Goal: Find specific page/section: Find specific page/section

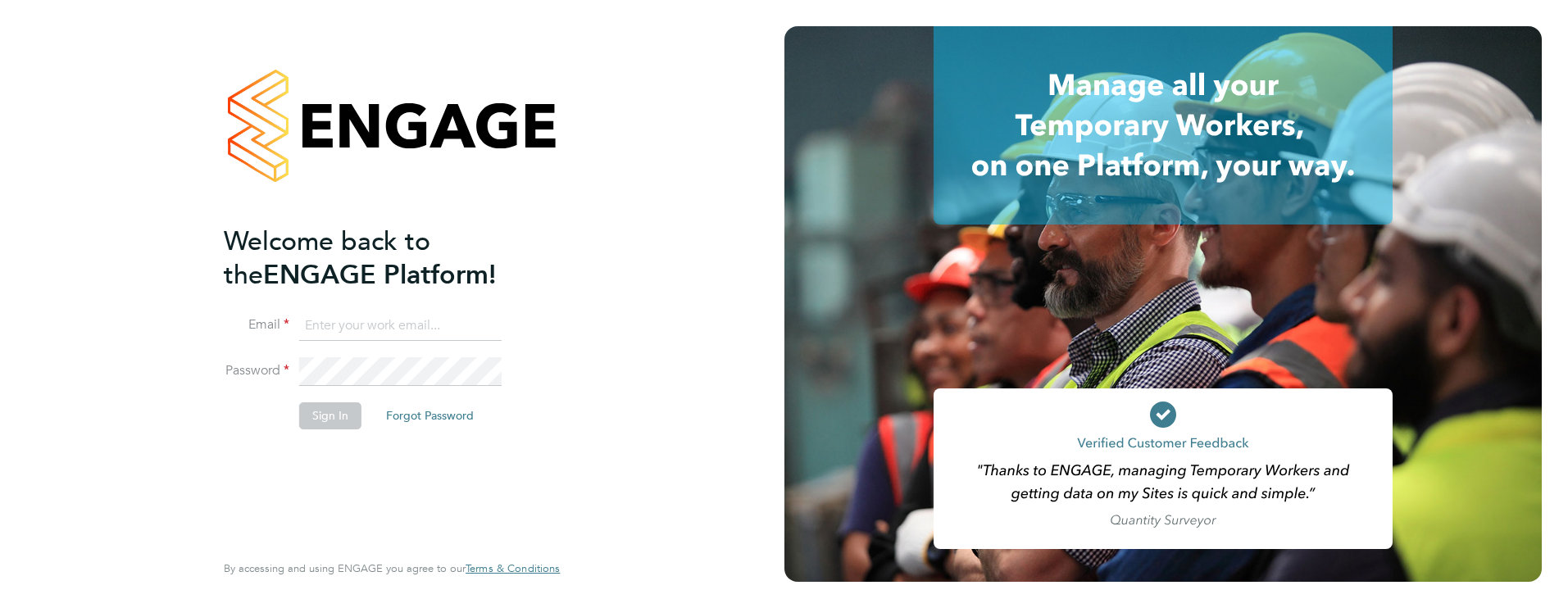
type input "james.farrington@huntereducation.co.uk"
drag, startPoint x: 368, startPoint y: 420, endPoint x: 338, endPoint y: 421, distance: 30.0
click at [352, 421] on li "Sign In Forgot Password" at bounding box center [384, 424] width 320 height 43
click at [338, 421] on button "Sign In" at bounding box center [330, 415] width 63 height 26
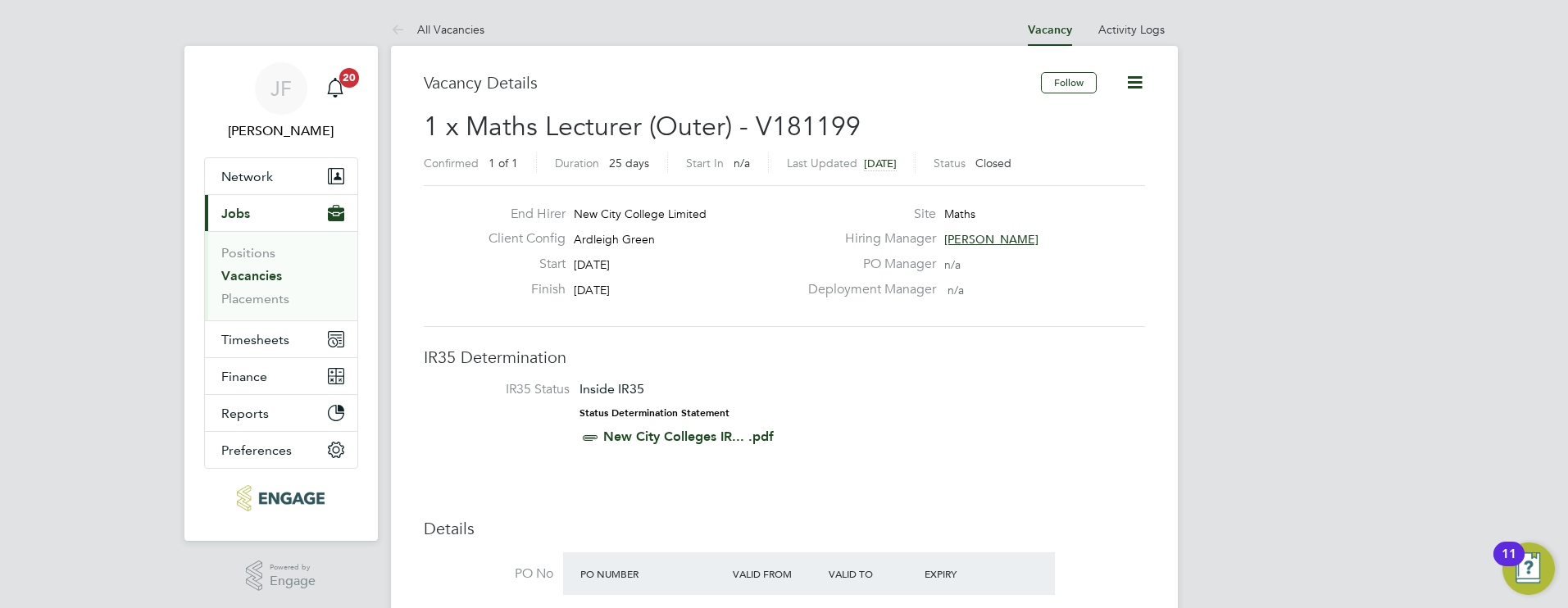
click at [269, 273] on link "Vacancies" at bounding box center [252, 276] width 61 height 16
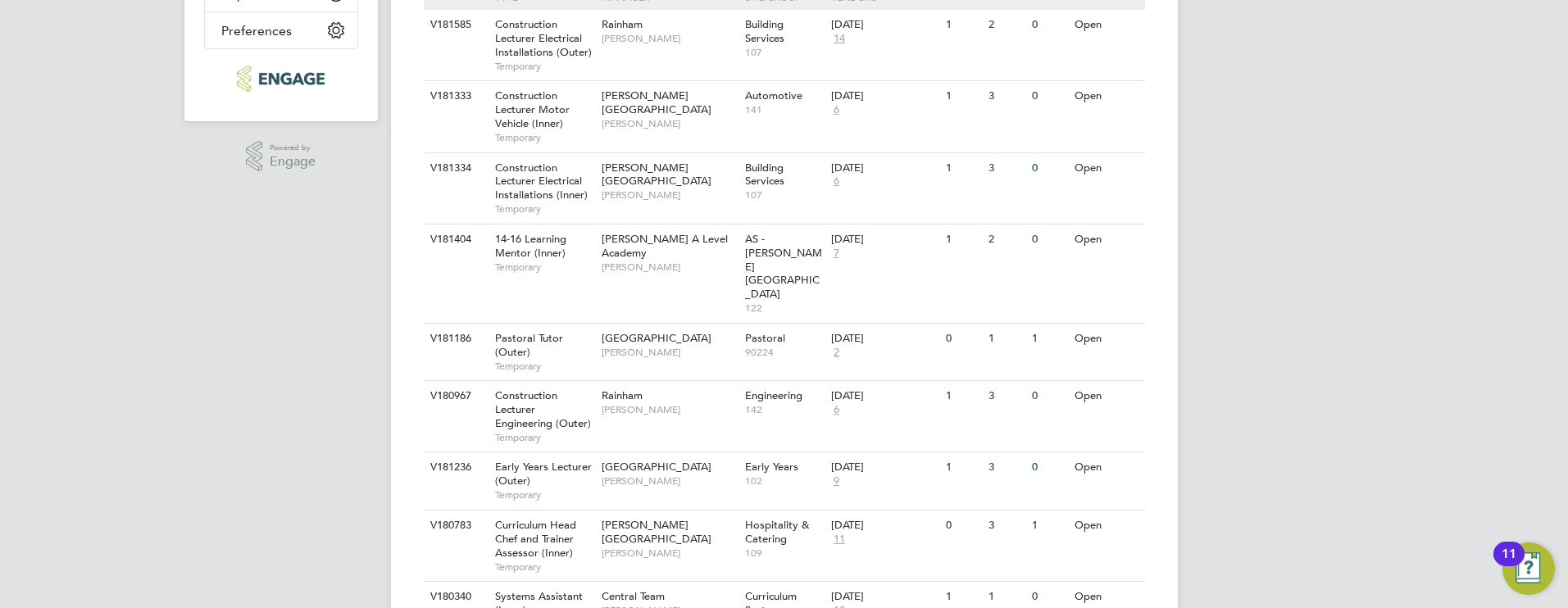
scroll to position [432, 0]
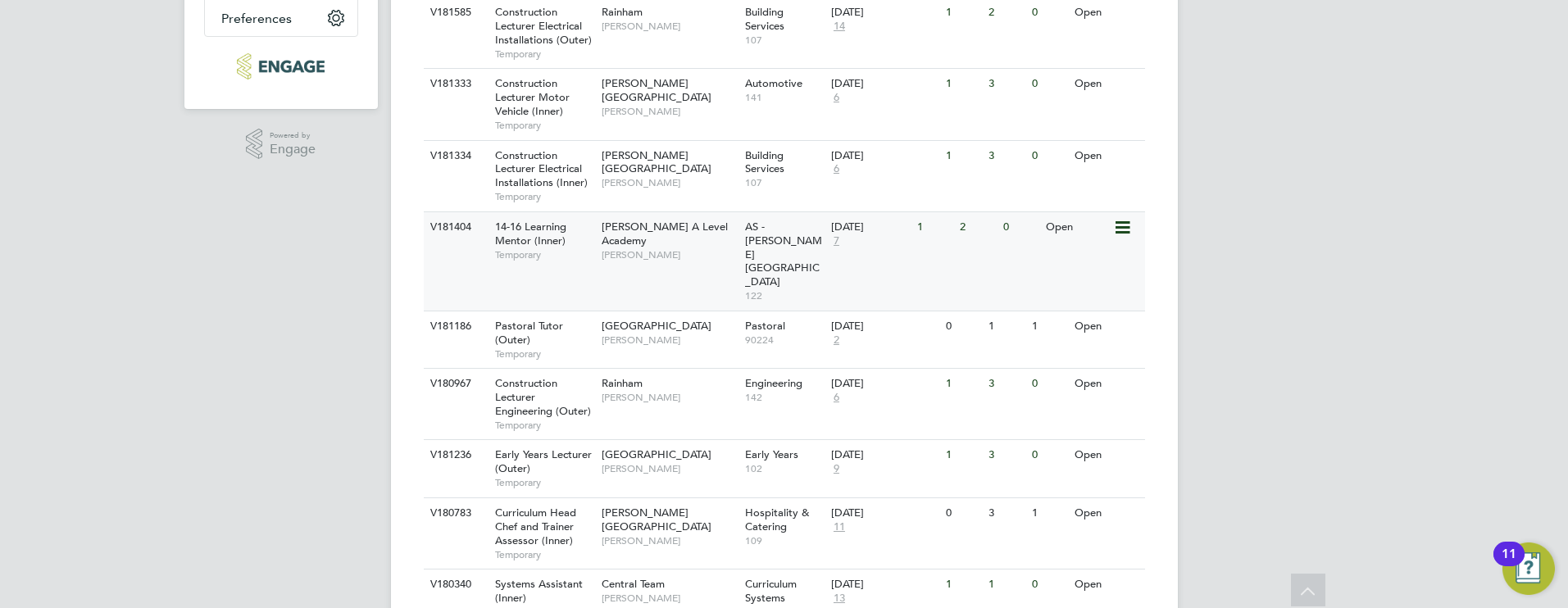
click at [556, 236] on span "14-16 Learning Mentor (Inner)" at bounding box center [530, 234] width 71 height 28
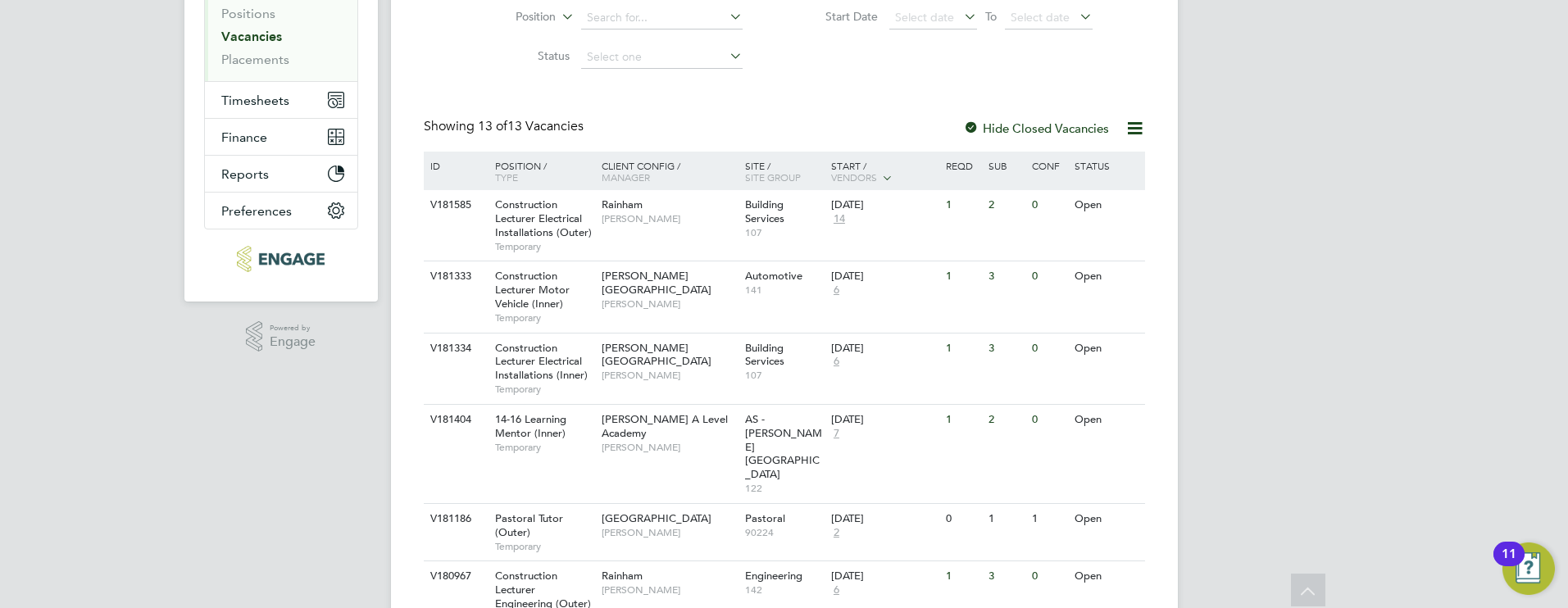
scroll to position [236, 0]
